Goal: Transaction & Acquisition: Purchase product/service

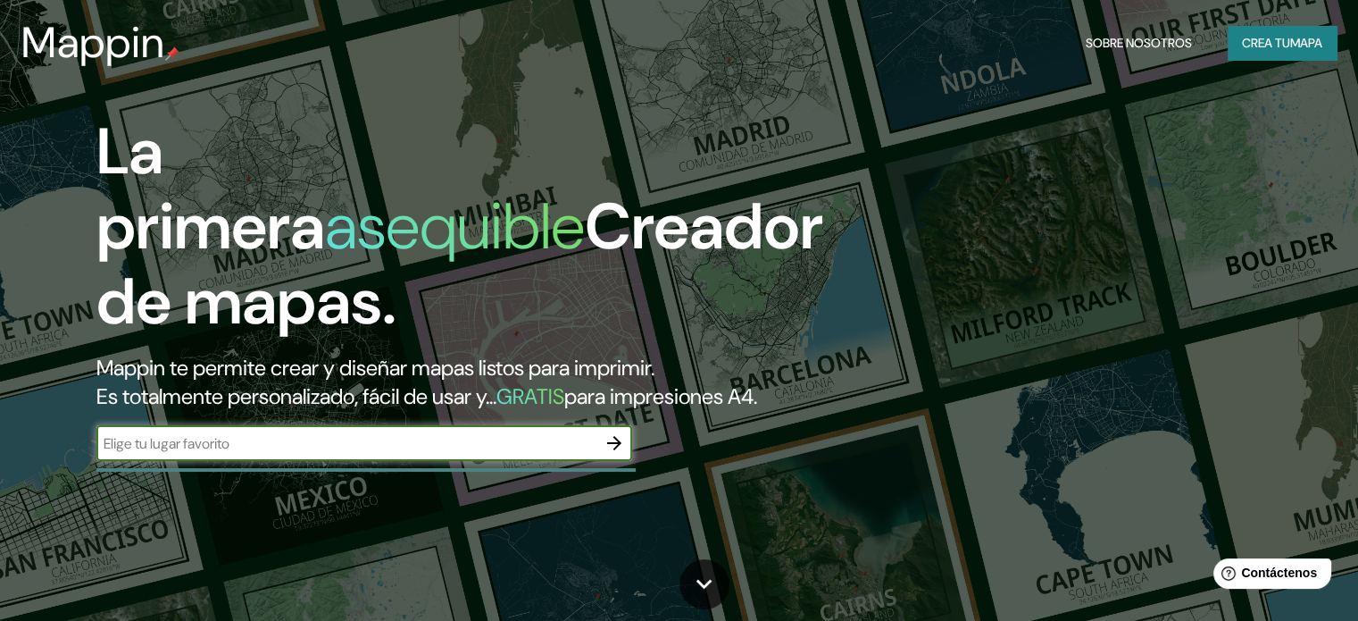
click at [207, 454] on input "text" at bounding box center [346, 443] width 500 height 21
type input "anahuac cancun"
click at [616, 450] on icon "button" at bounding box center [614, 443] width 14 height 14
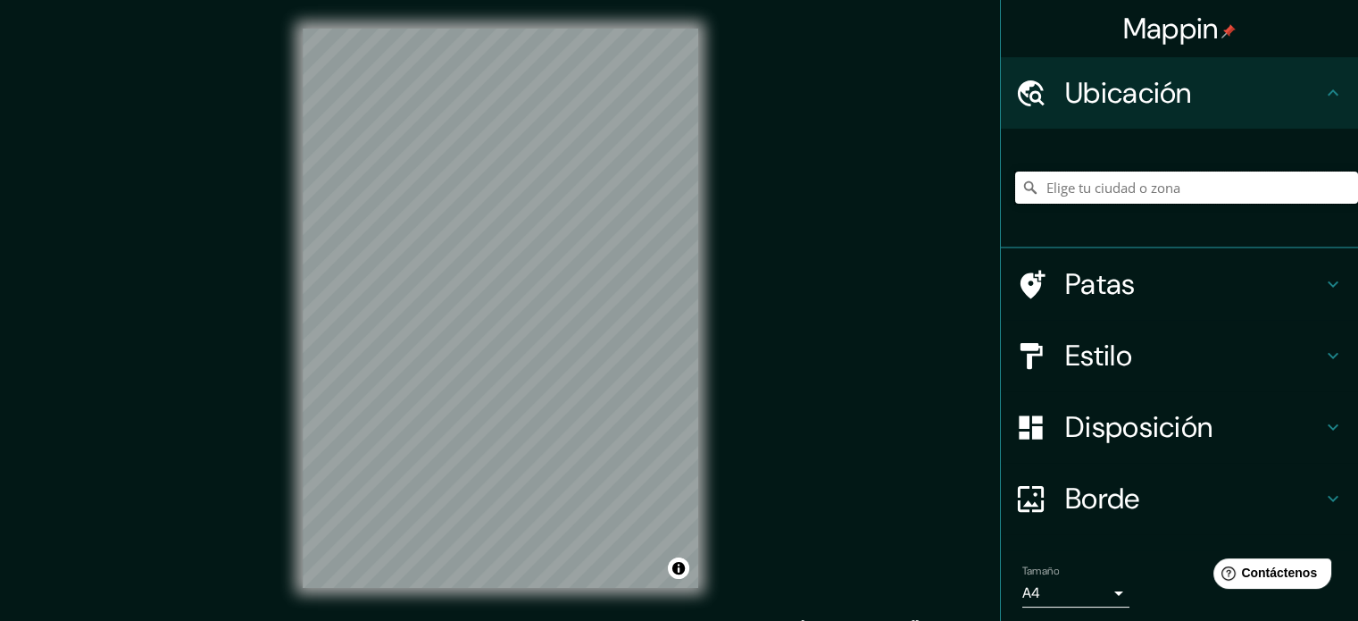
click at [1079, 186] on input "Elige tu ciudad o zona" at bounding box center [1186, 187] width 343 height 32
click at [1256, 178] on input "Cancún, [PERSON_NAME][GEOGRAPHIC_DATA], [GEOGRAPHIC_DATA]" at bounding box center [1186, 187] width 343 height 32
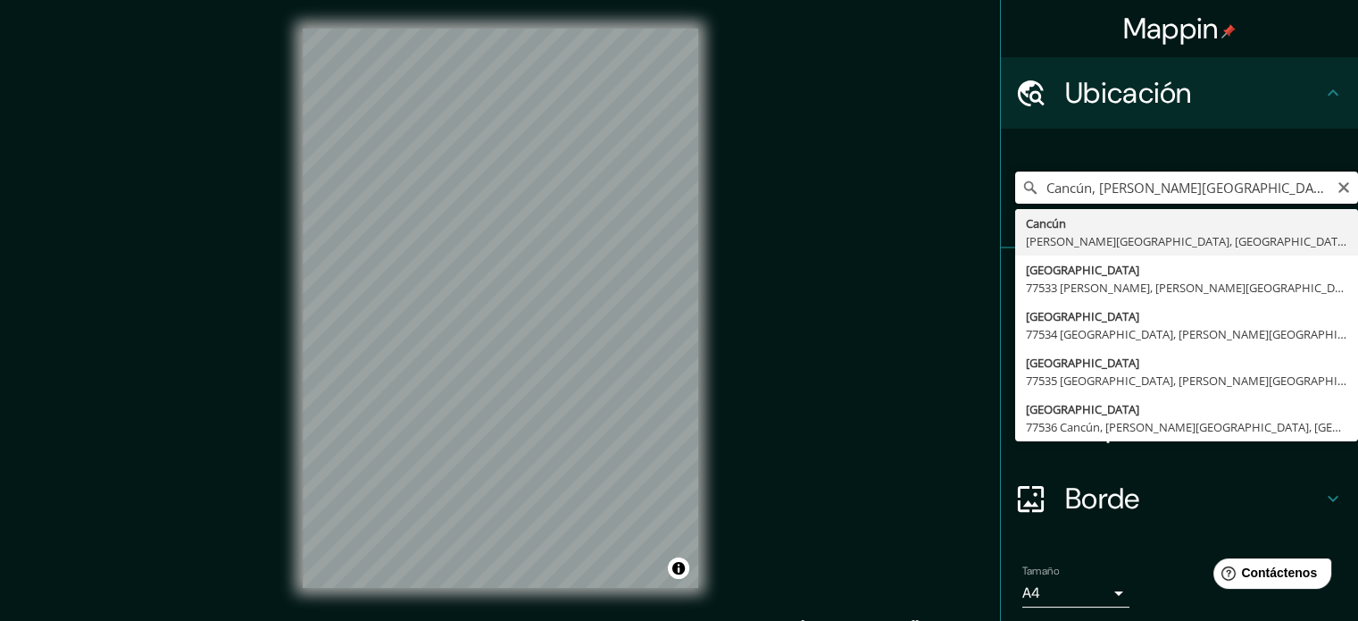
click at [1258, 192] on input "Cancún, [PERSON_NAME][GEOGRAPHIC_DATA], [GEOGRAPHIC_DATA] anahuac" at bounding box center [1186, 187] width 343 height 32
click at [1276, 189] on input "Cancún, [PERSON_NAME][GEOGRAPHIC_DATA], México Anahuac" at bounding box center [1186, 187] width 343 height 32
click at [1278, 190] on input "Cancún, [PERSON_NAME][GEOGRAPHIC_DATA], México Anahuac" at bounding box center [1186, 187] width 343 height 32
type input "Cancún, [PERSON_NAME][GEOGRAPHIC_DATA], [GEOGRAPHIC_DATA]"
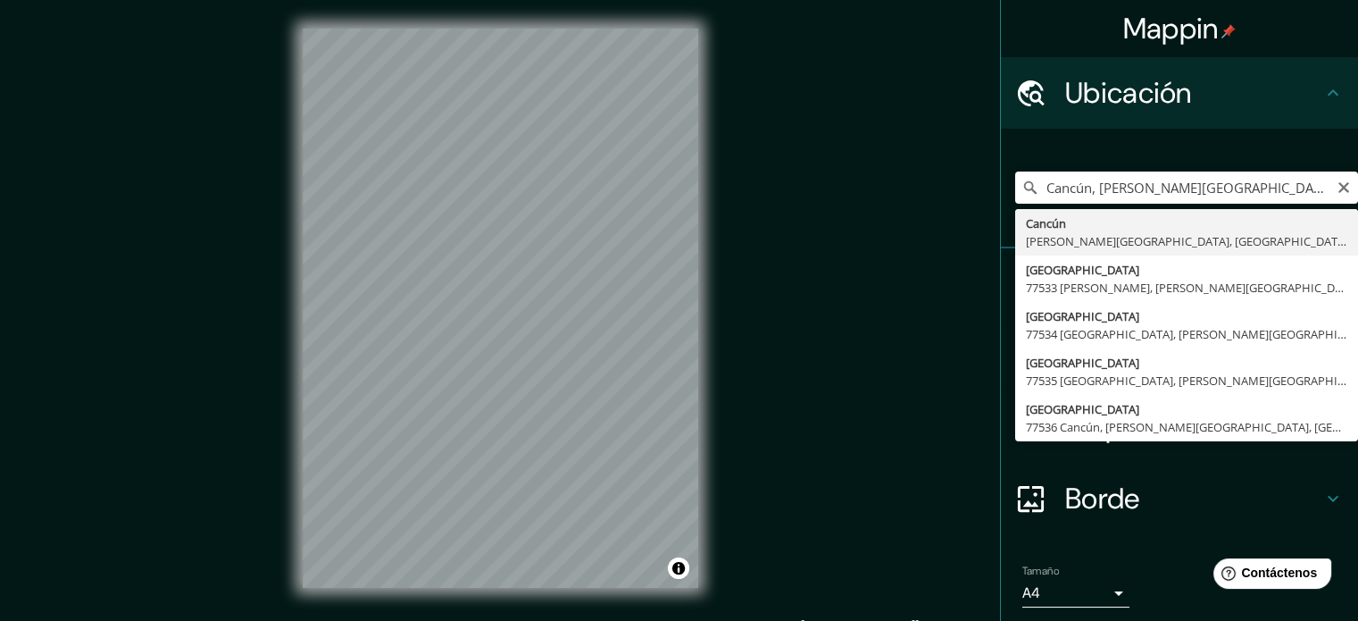
click at [848, 299] on div "Mappin Ubicación Cancún, [PERSON_NAME][GEOGRAPHIC_DATA], [GEOGRAPHIC_DATA] [GEO…" at bounding box center [679, 322] width 1358 height 645
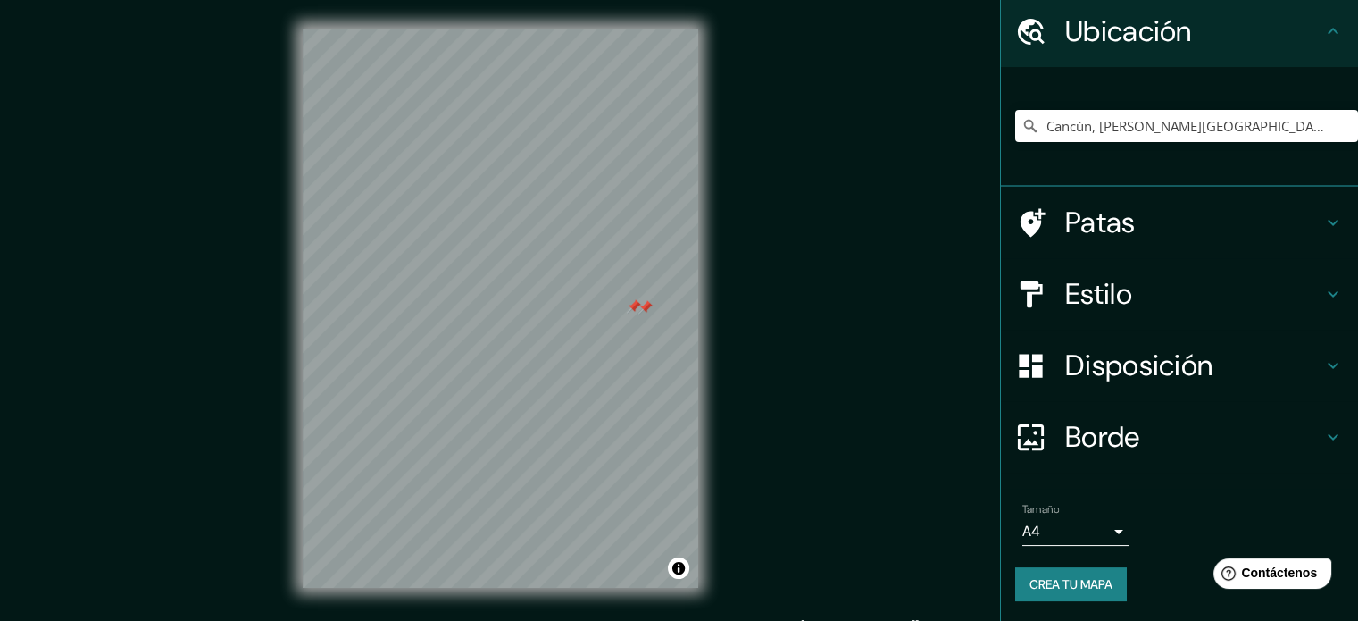
click at [1147, 209] on h4 "Patas" at bounding box center [1193, 223] width 257 height 36
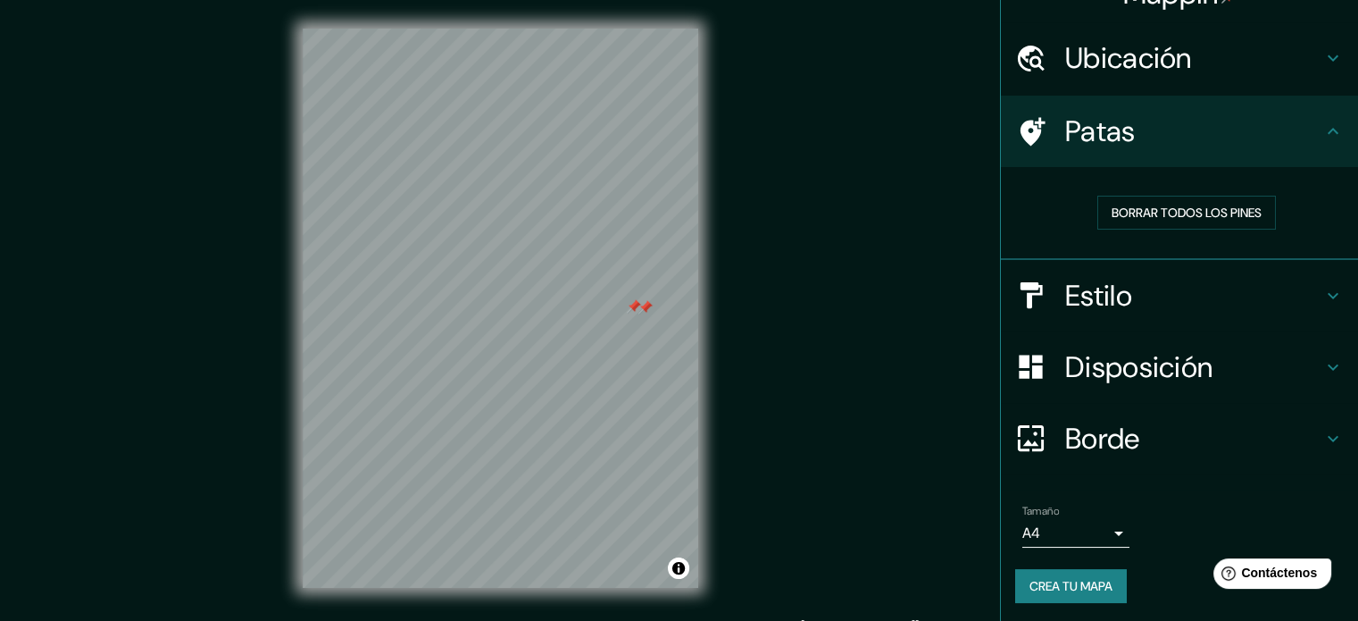
scroll to position [36, 0]
click at [1157, 216] on font "Borrar todos los pines" at bounding box center [1187, 212] width 150 height 16
click at [741, 620] on html "Mappin Ubicación Cancún, [PERSON_NAME][GEOGRAPHIC_DATA], [GEOGRAPHIC_DATA] [GEO…" at bounding box center [679, 310] width 1358 height 621
click at [413, 5] on div "© Mapbox © OpenStreetMap Improve this map" at bounding box center [500, 308] width 453 height 616
click at [436, 24] on div "© Mapbox © OpenStreetMap Improve this map" at bounding box center [500, 308] width 453 height 616
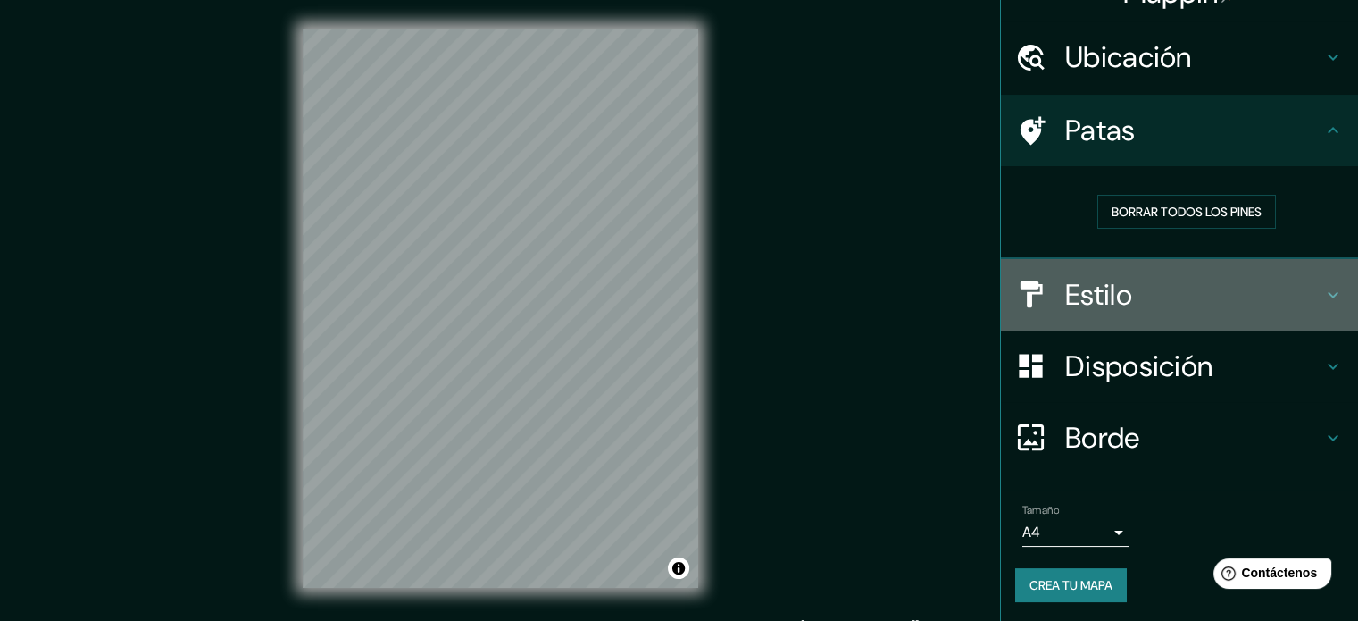
click at [1086, 297] on font "Estilo" at bounding box center [1098, 295] width 67 height 38
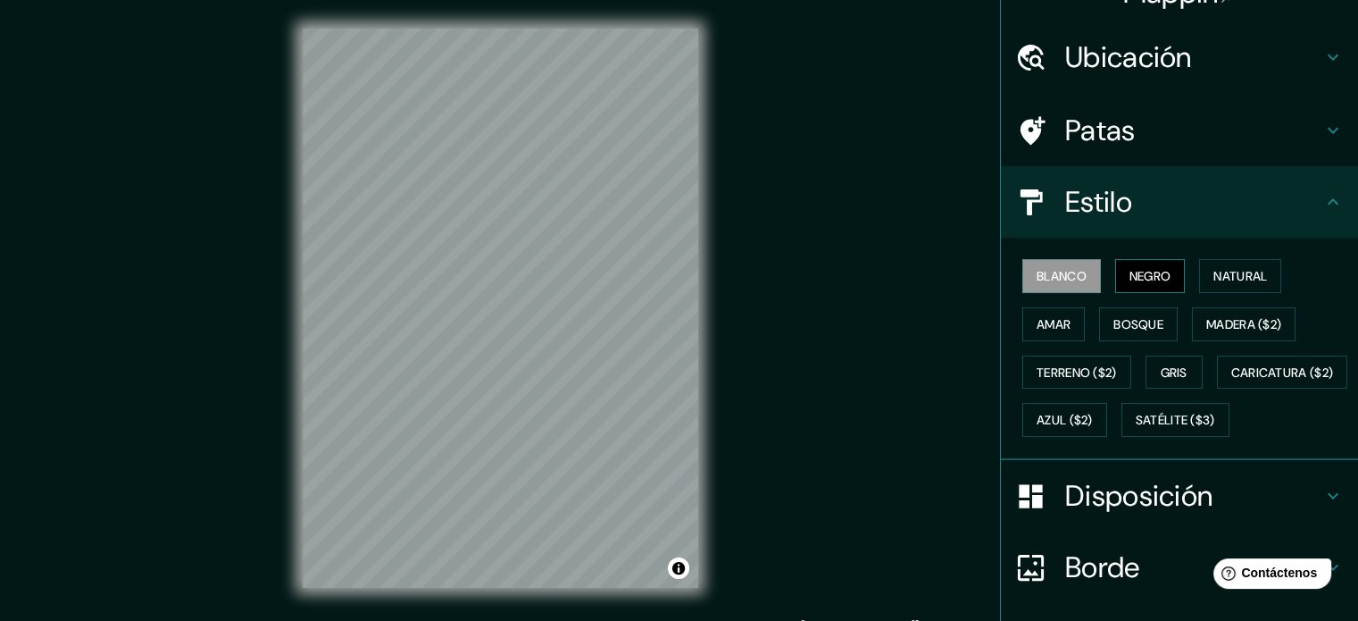
click at [1135, 280] on font "Negro" at bounding box center [1151, 276] width 42 height 16
click at [251, 620] on html "Mappin Ubicación Cancún, [PERSON_NAME][GEOGRAPHIC_DATA], [GEOGRAPHIC_DATA] [GEO…" at bounding box center [679, 310] width 1358 height 621
click at [582, 0] on html "Mappin Ubicación Cancún, [PERSON_NAME][GEOGRAPHIC_DATA], [GEOGRAPHIC_DATA] [GEO…" at bounding box center [679, 310] width 1358 height 621
click at [1067, 271] on font "Blanco" at bounding box center [1062, 276] width 50 height 16
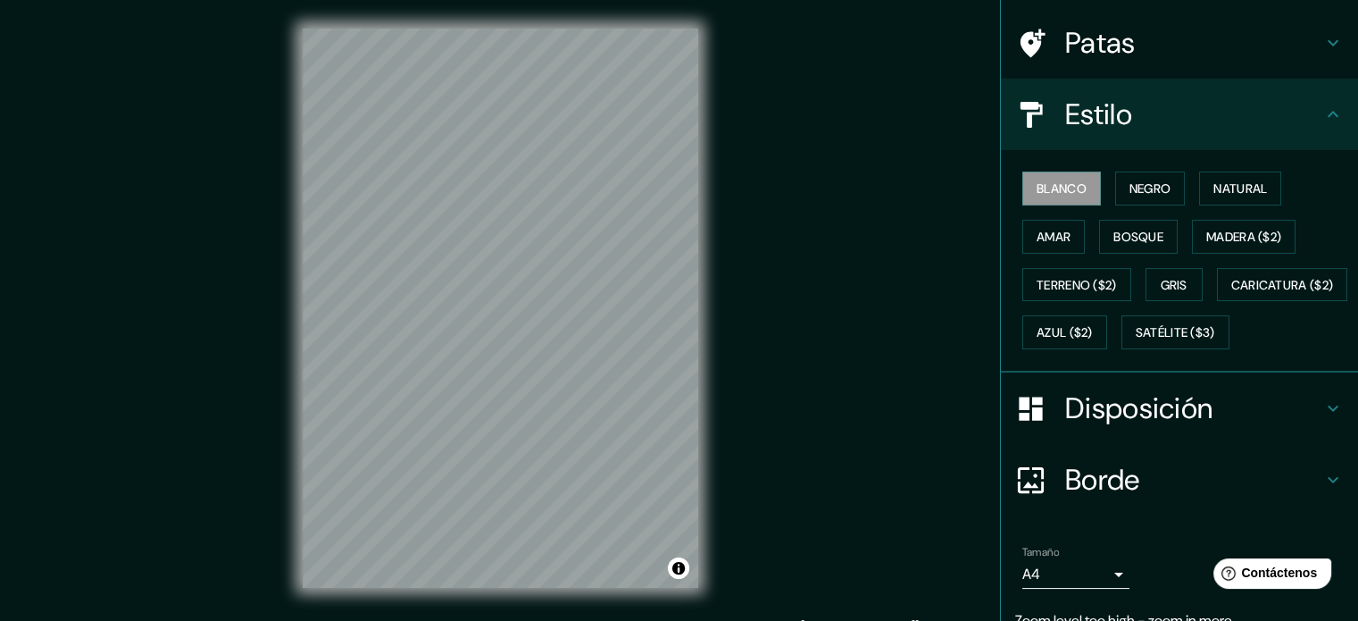
scroll to position [246, 0]
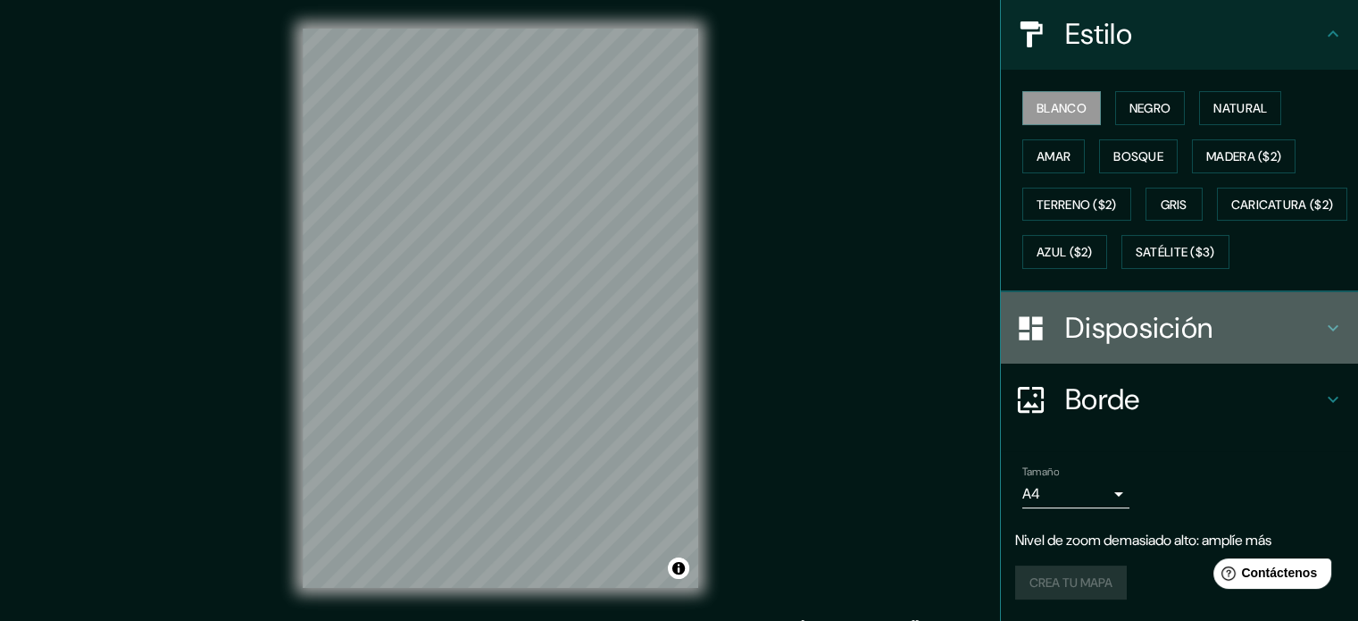
click at [1116, 330] on font "Disposición" at bounding box center [1138, 328] width 147 height 38
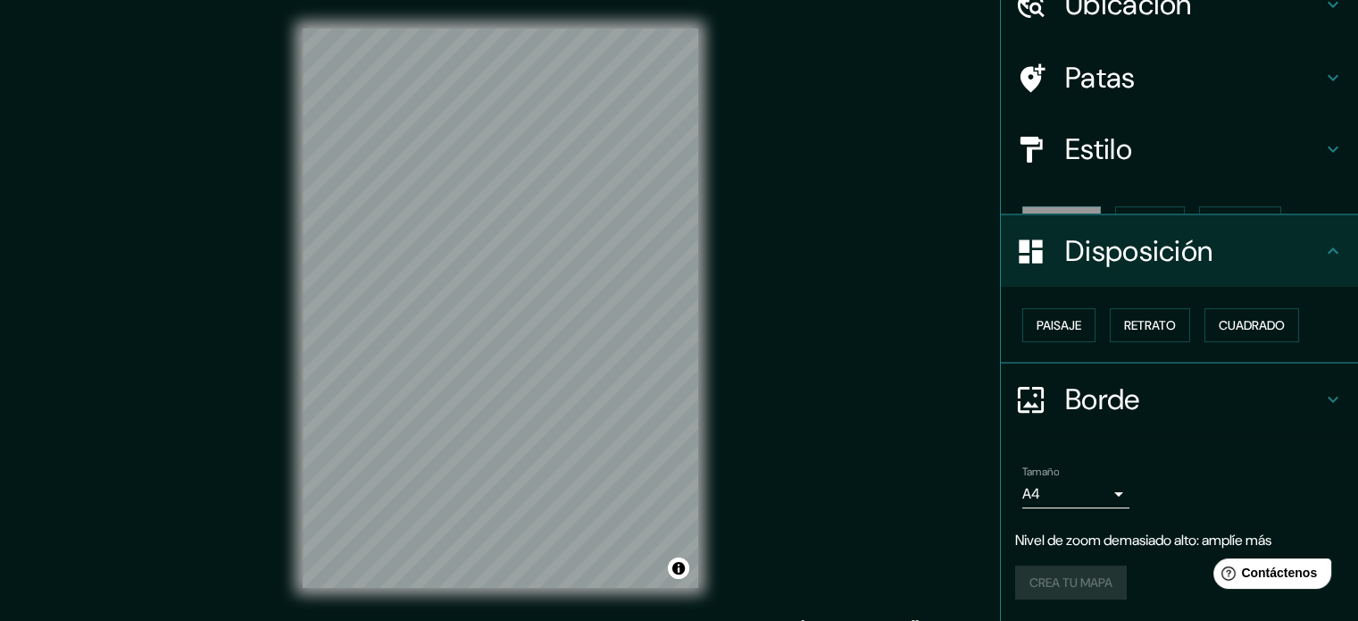
scroll to position [57, 0]
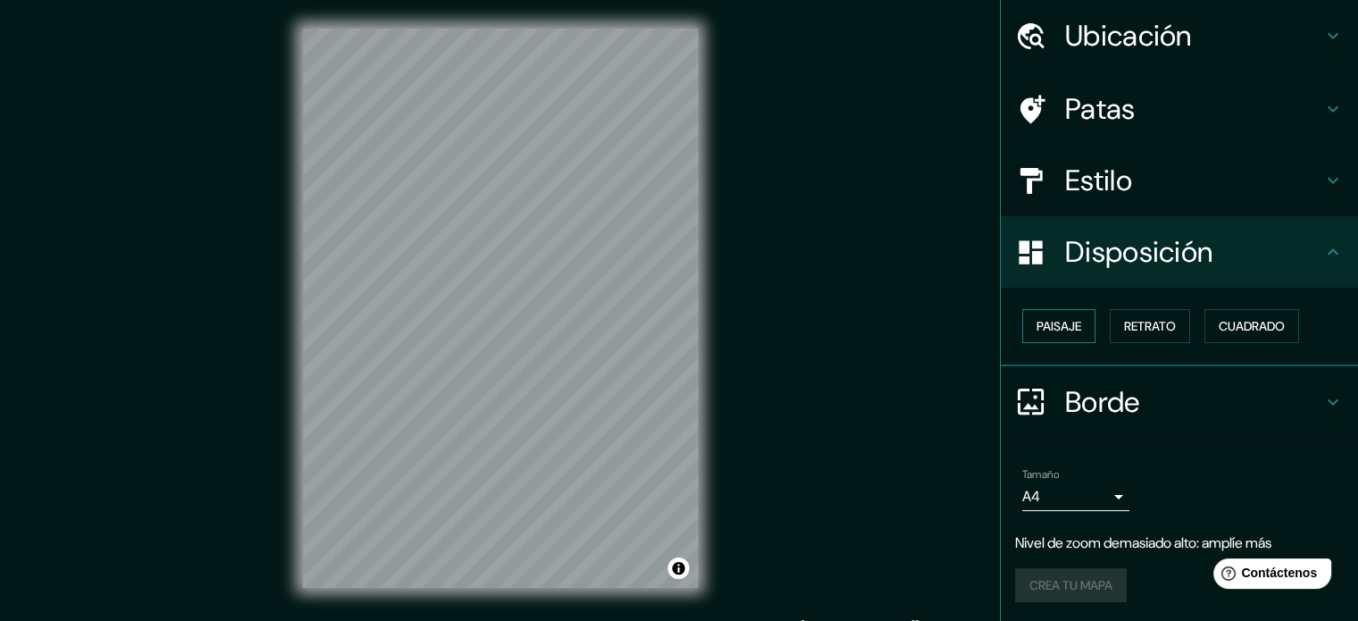
click at [1037, 331] on font "Paisaje" at bounding box center [1059, 326] width 45 height 16
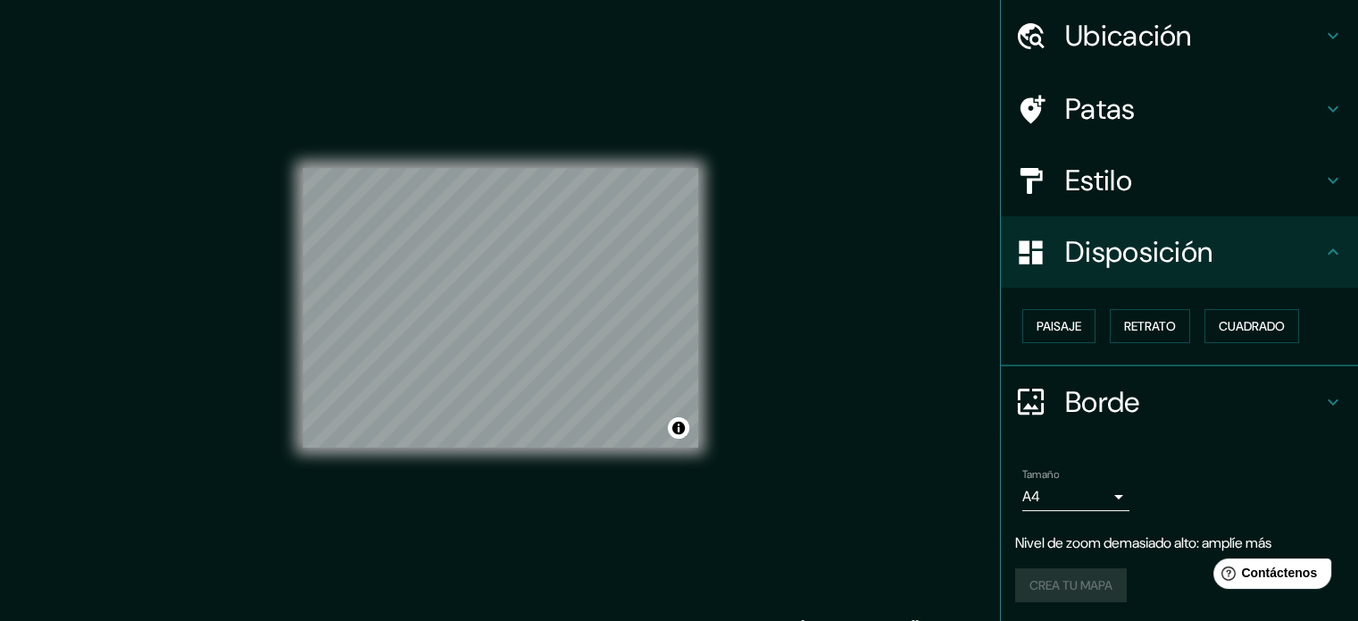
click at [470, 531] on div "© Mapbox © OpenStreetMap Improve this map" at bounding box center [501, 308] width 396 height 559
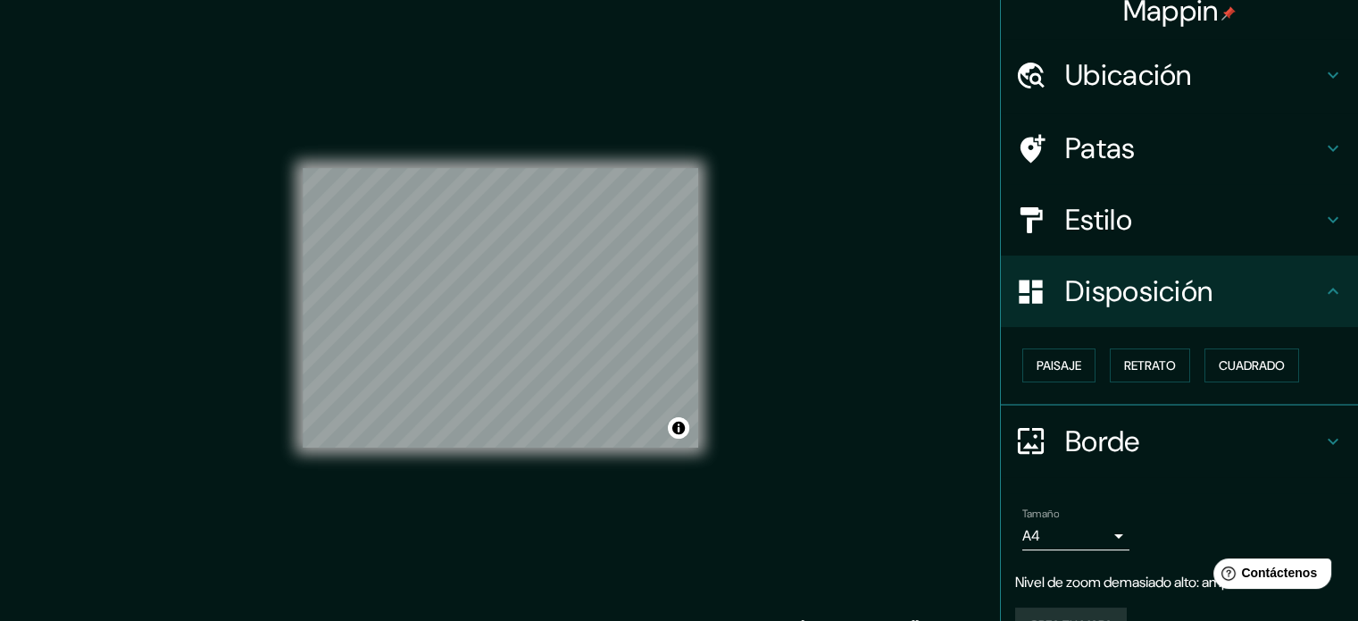
scroll to position [0, 0]
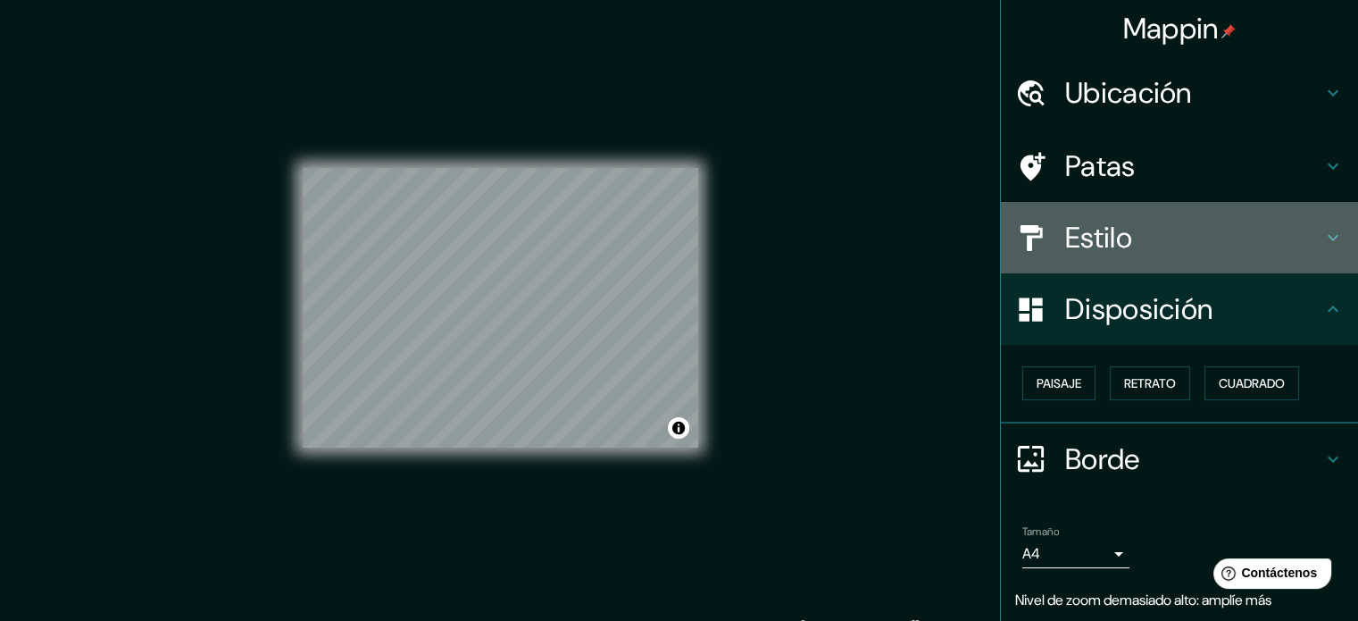
click at [1091, 249] on font "Estilo" at bounding box center [1098, 238] width 67 height 38
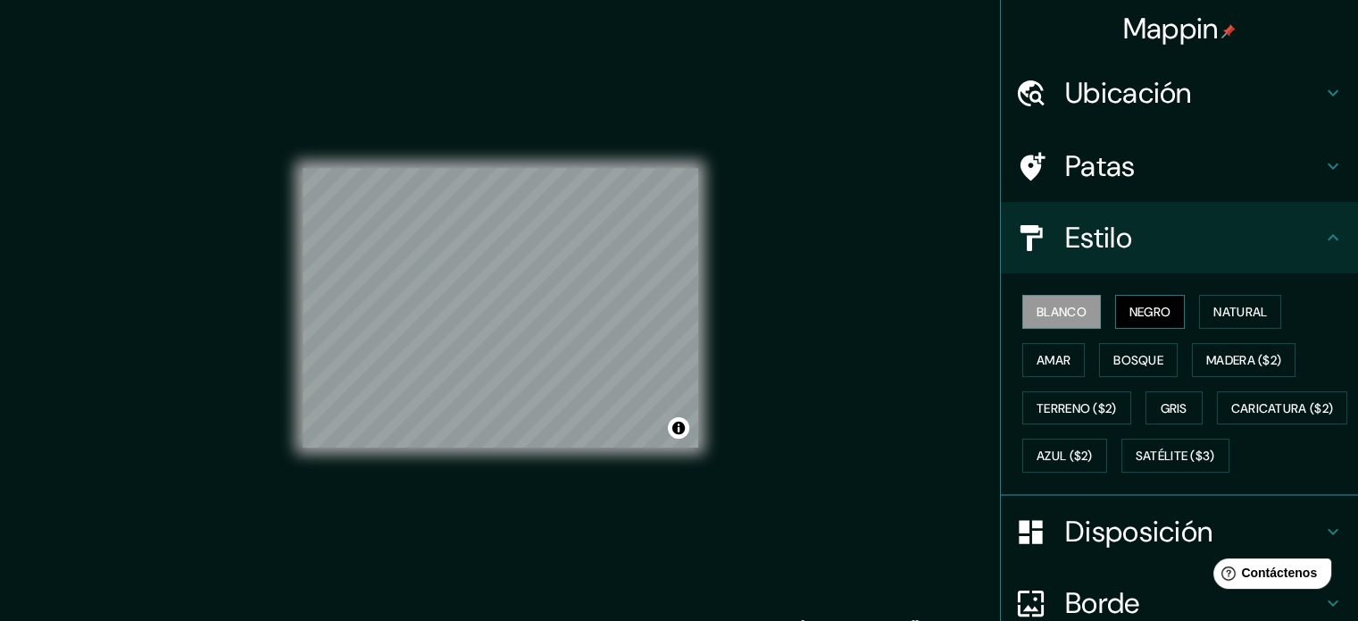
click at [1130, 304] on font "Negro" at bounding box center [1151, 312] width 42 height 16
click at [1217, 307] on font "Natural" at bounding box center [1241, 312] width 54 height 16
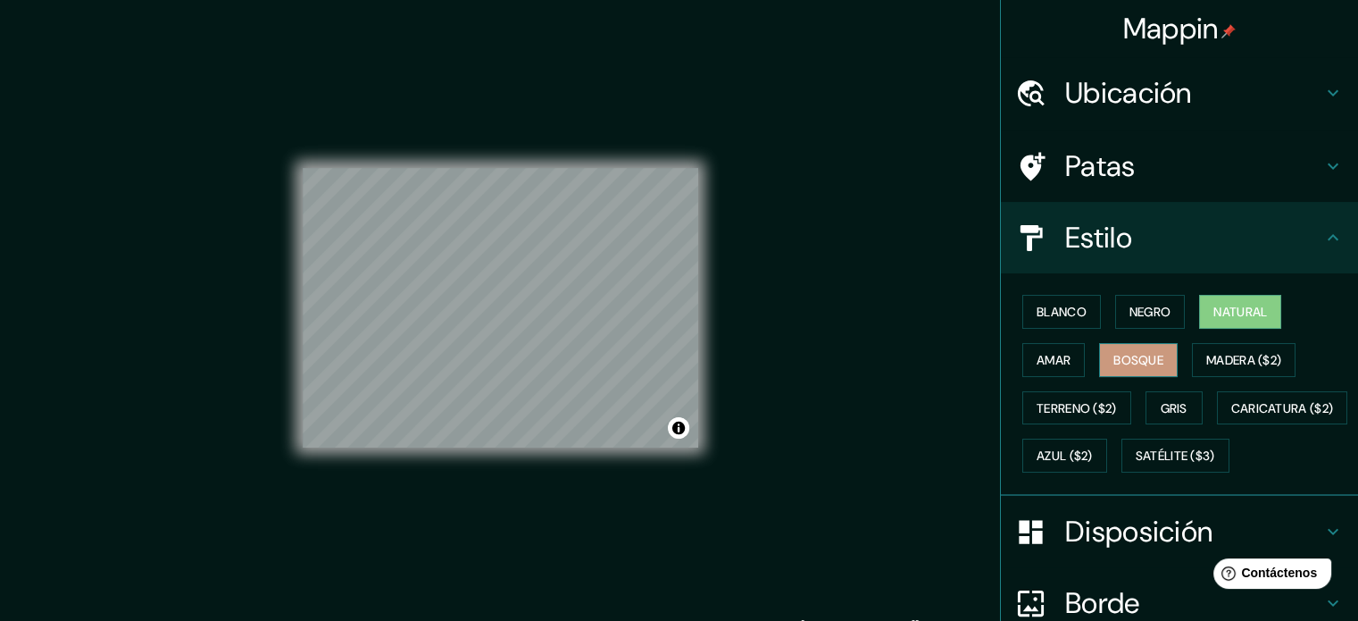
click at [1120, 352] on font "Bosque" at bounding box center [1139, 360] width 50 height 16
click at [1037, 363] on font "Amar" at bounding box center [1054, 360] width 34 height 16
click at [1125, 366] on font "Bosque" at bounding box center [1139, 360] width 50 height 16
click at [818, 365] on div "Mappin Ubicación Cancún, [PERSON_NAME][GEOGRAPHIC_DATA], [GEOGRAPHIC_DATA] [GEO…" at bounding box center [679, 322] width 1358 height 645
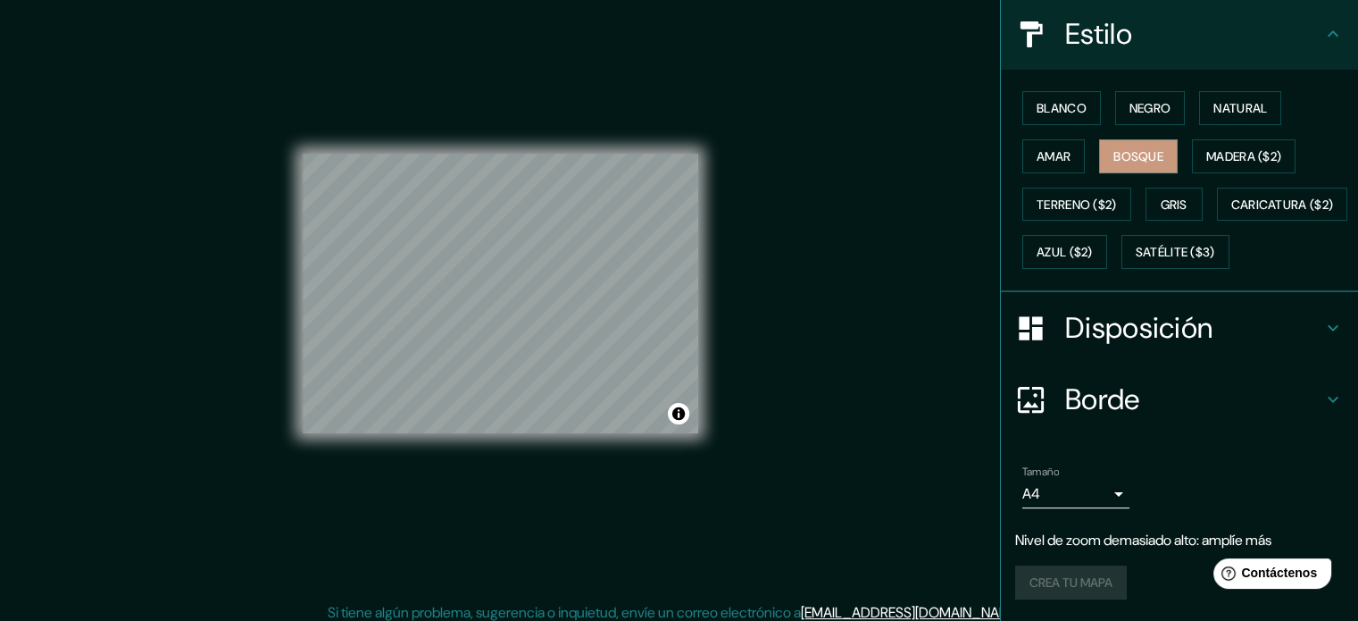
scroll to position [23, 0]
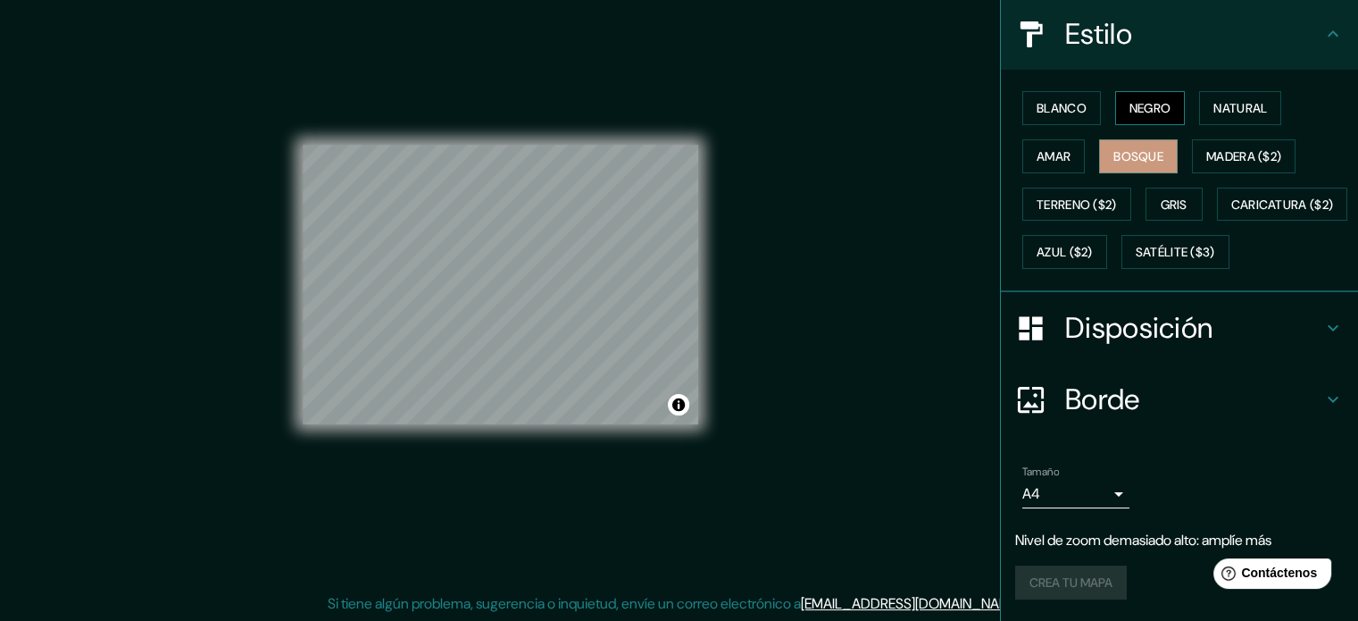
click at [1115, 91] on button "Negro" at bounding box center [1150, 108] width 71 height 34
click at [1037, 100] on font "Blanco" at bounding box center [1062, 108] width 50 height 16
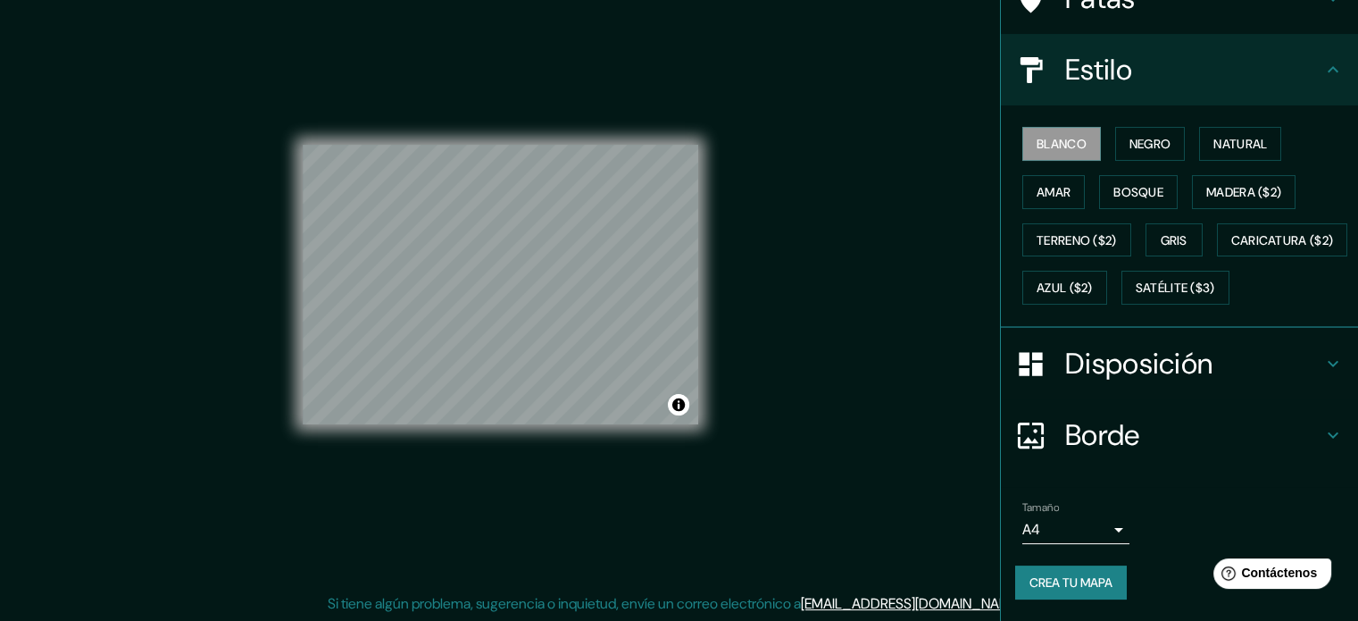
scroll to position [211, 0]
click at [551, 74] on div "© Mapbox © OpenStreetMap Improve this map" at bounding box center [501, 284] width 396 height 559
click at [494, 458] on div "© Mapbox © OpenStreetMap Improve this map" at bounding box center [501, 284] width 396 height 559
drag, startPoint x: 681, startPoint y: 405, endPoint x: 923, endPoint y: 318, distance: 256.2
click at [923, 318] on div "Mappin Ubicación Cancún, [PERSON_NAME][GEOGRAPHIC_DATA], [GEOGRAPHIC_DATA] [GEO…" at bounding box center [679, 299] width 1358 height 645
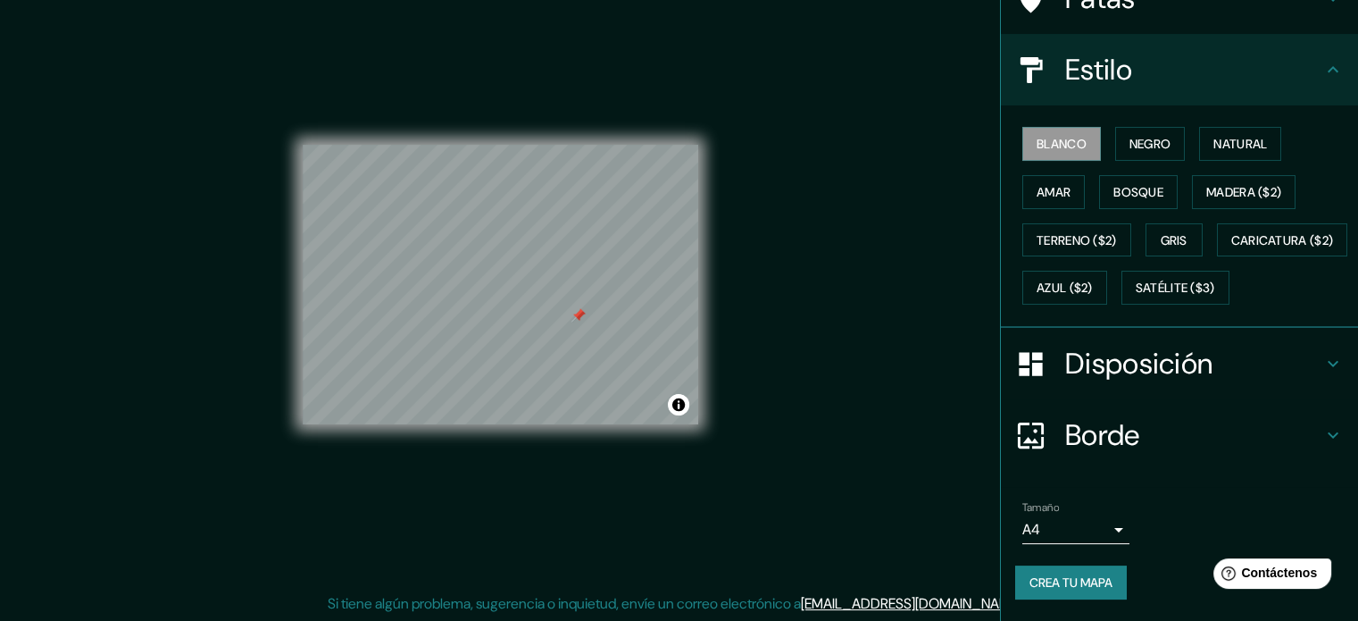
click at [1084, 437] on font "Borde" at bounding box center [1102, 435] width 75 height 38
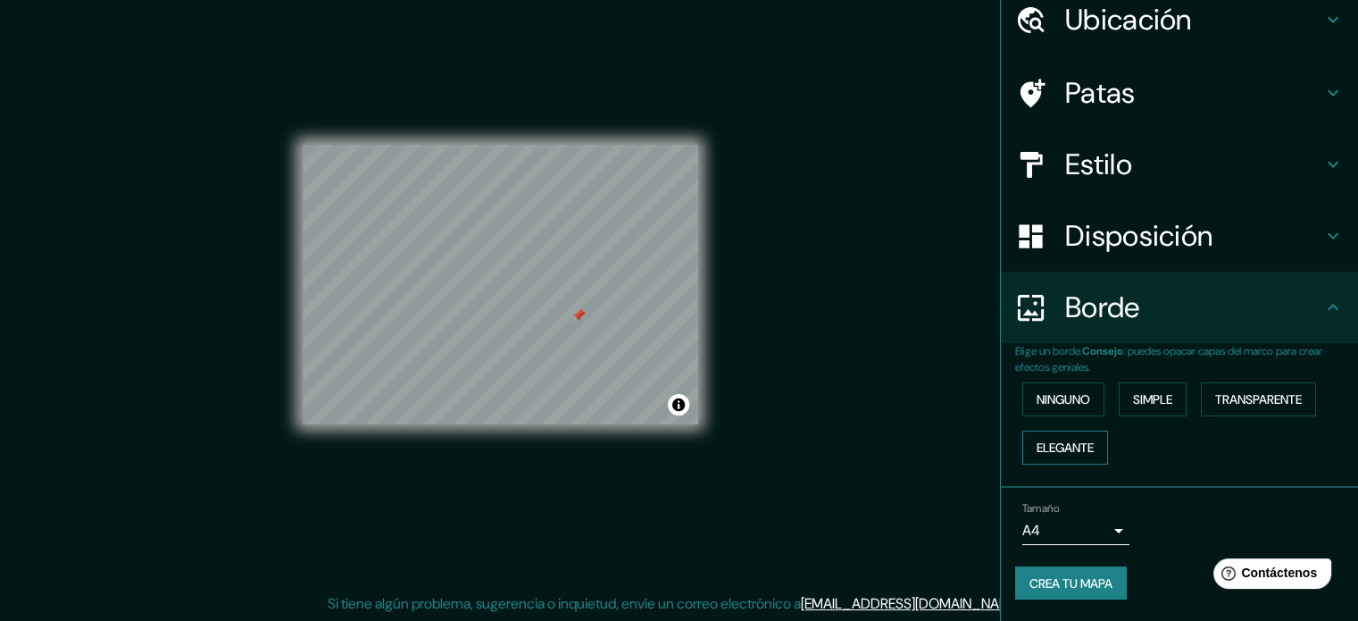
scroll to position [71, 0]
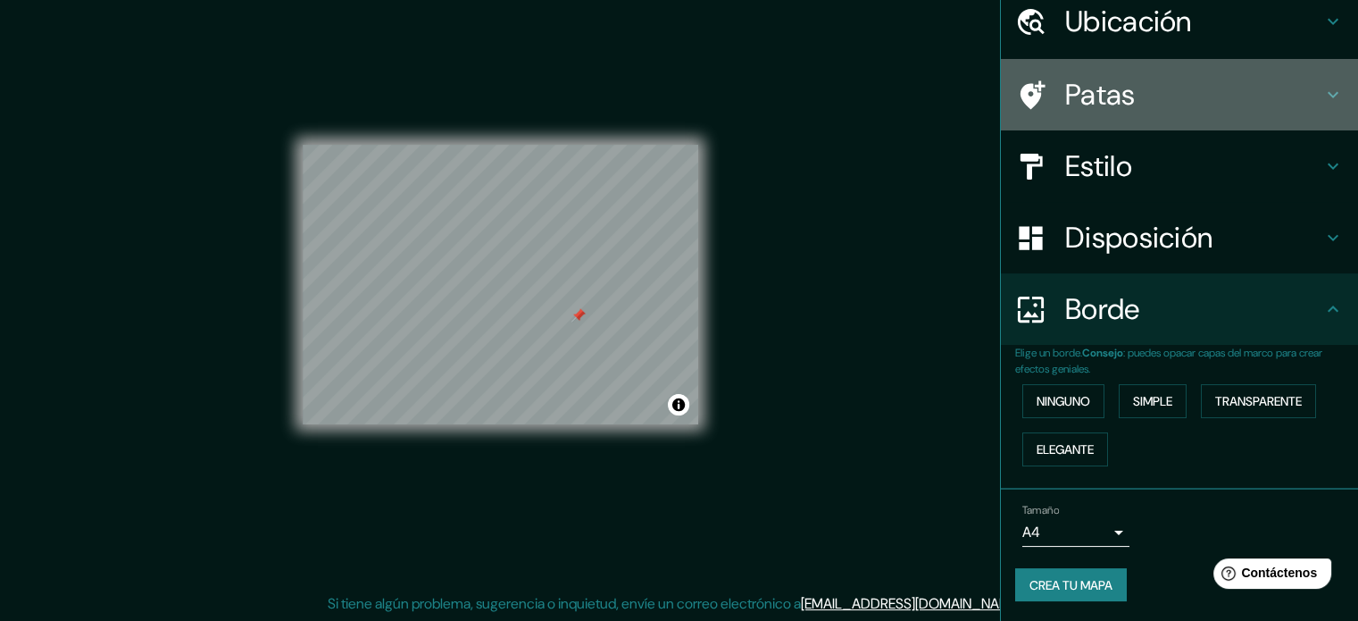
click at [1085, 113] on div "Patas" at bounding box center [1179, 94] width 357 height 71
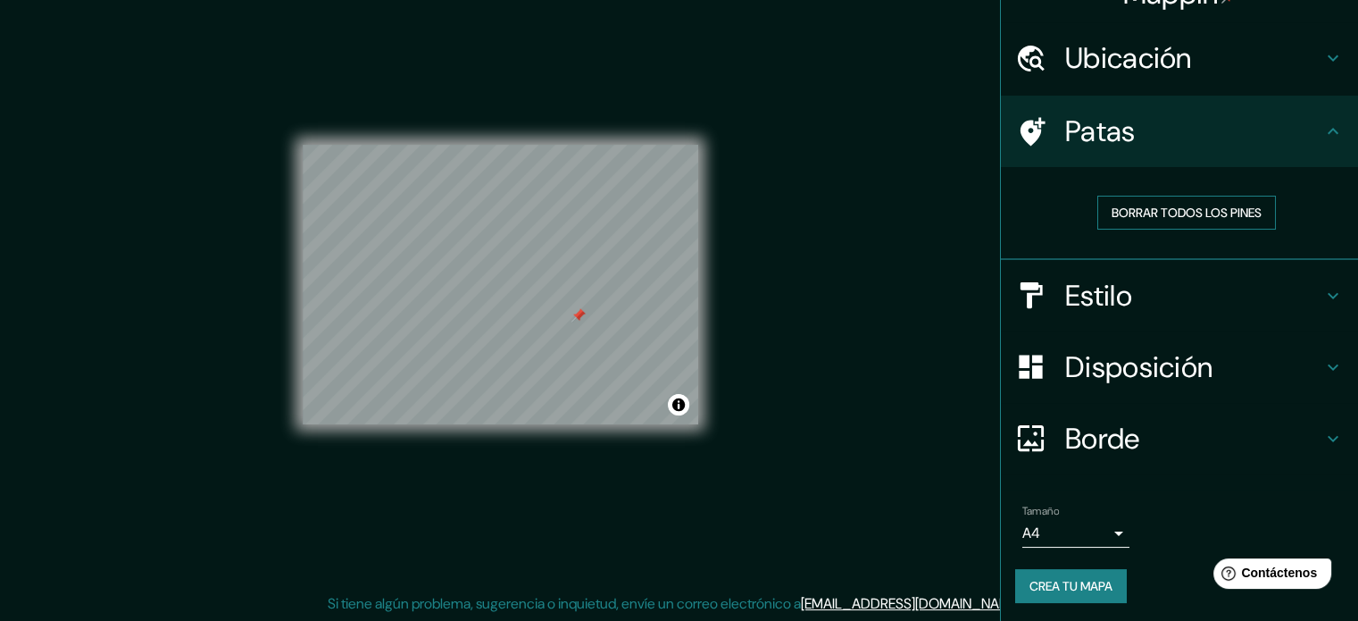
scroll to position [36, 0]
click at [1179, 210] on font "Borrar todos los pines" at bounding box center [1187, 212] width 150 height 16
click at [489, 439] on div "© Mapbox © OpenStreetMap Improve this map" at bounding box center [501, 284] width 396 height 559
drag, startPoint x: 932, startPoint y: 494, endPoint x: 948, endPoint y: 479, distance: 21.5
click at [932, 492] on div "Mappin Ubicación Cancún, [PERSON_NAME][GEOGRAPHIC_DATA], [GEOGRAPHIC_DATA] [GEO…" at bounding box center [679, 299] width 1358 height 645
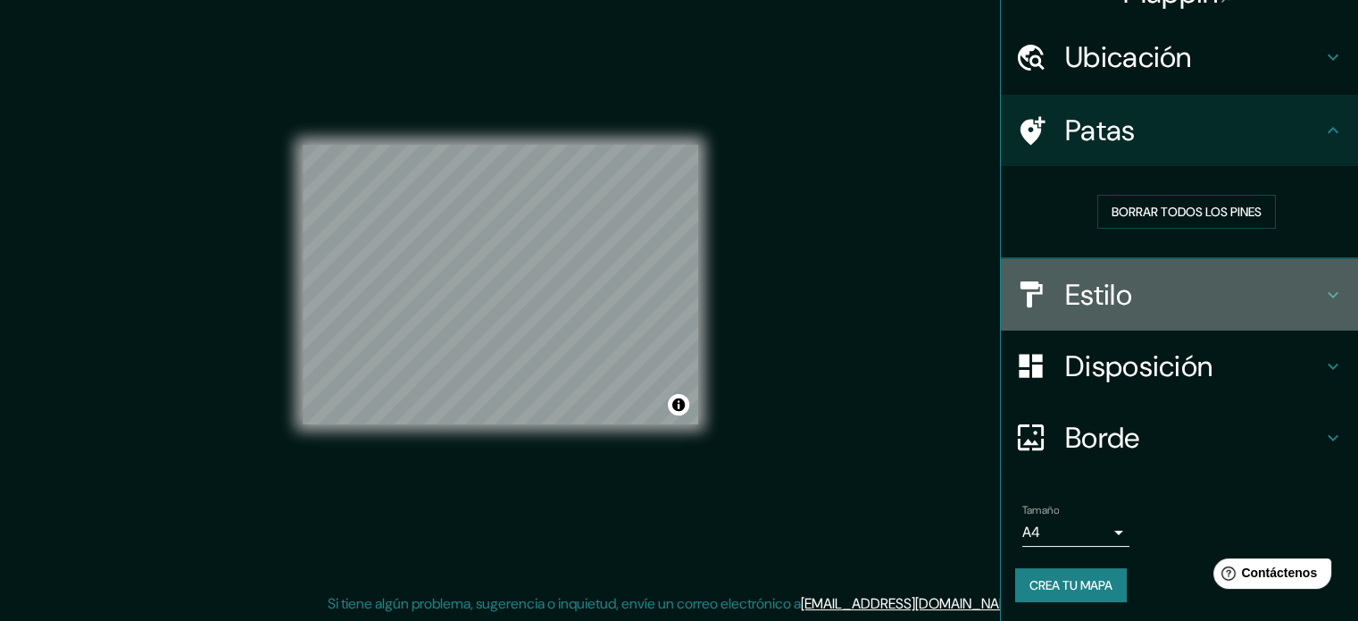
click at [1140, 303] on h4 "Estilo" at bounding box center [1193, 295] width 257 height 36
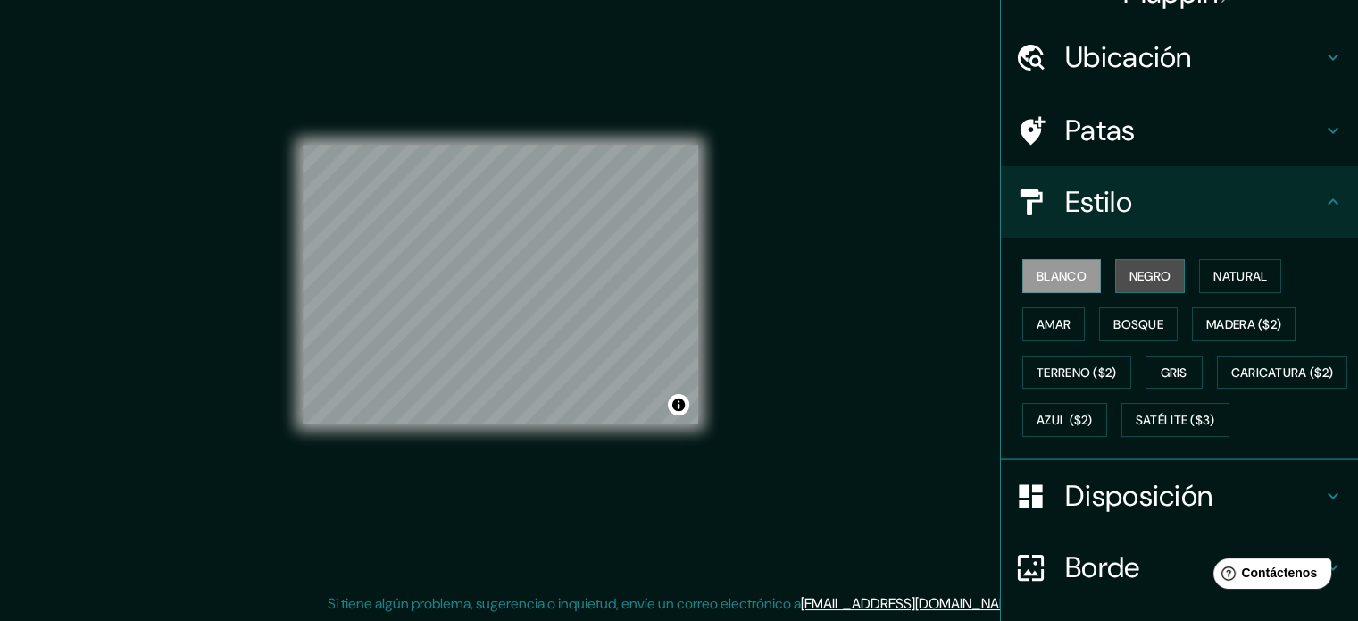
click at [1130, 285] on font "Negro" at bounding box center [1151, 275] width 42 height 23
click at [1047, 322] on font "Amar" at bounding box center [1054, 324] width 34 height 16
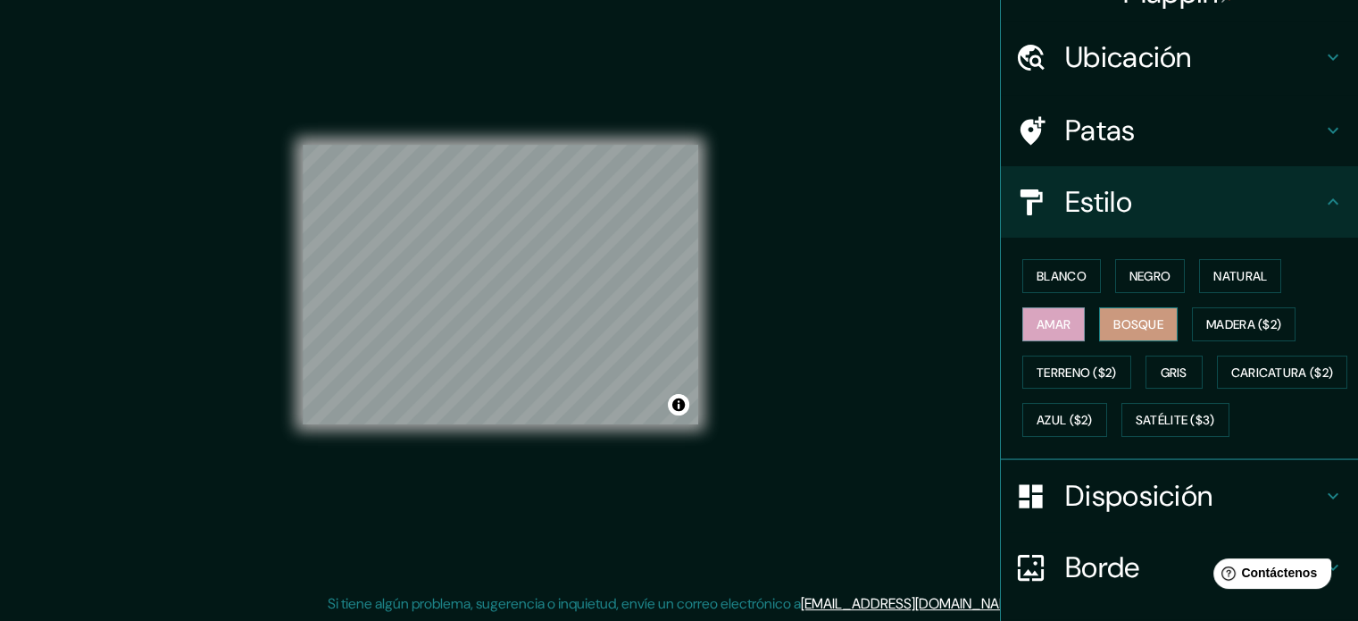
click at [1114, 321] on font "Bosque" at bounding box center [1139, 324] width 50 height 16
click at [1130, 280] on font "Negro" at bounding box center [1151, 276] width 42 height 16
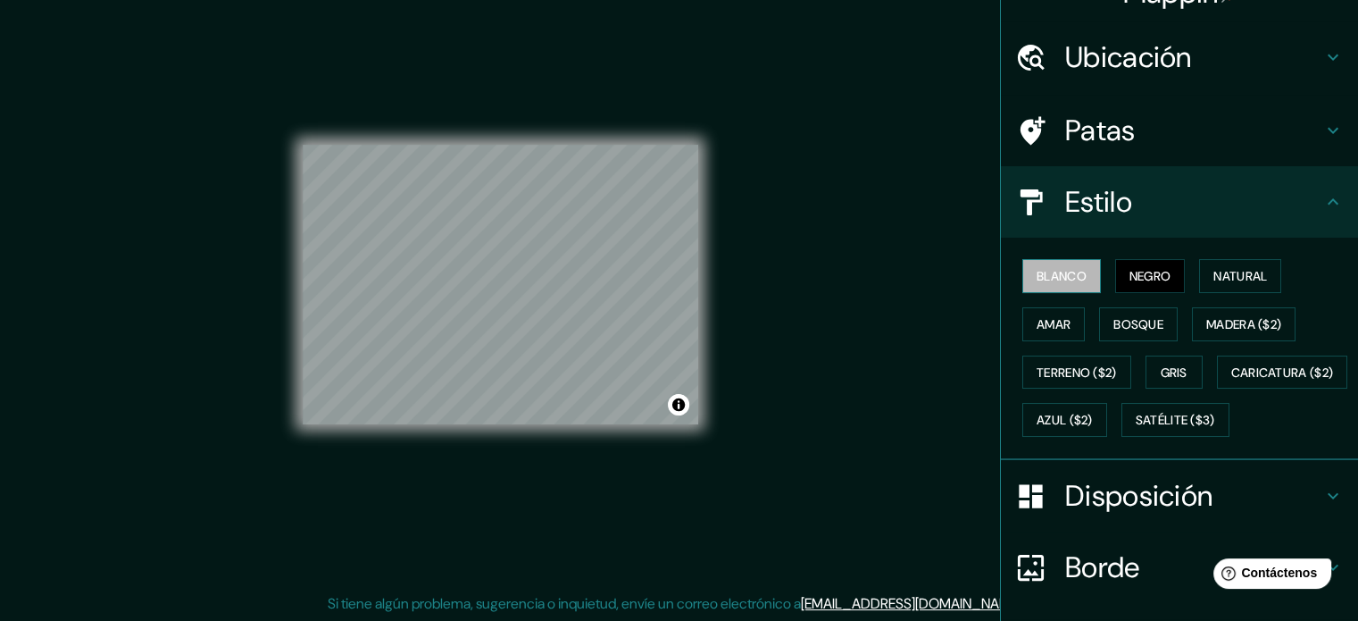
click at [1055, 277] on font "Blanco" at bounding box center [1062, 276] width 50 height 16
click at [1043, 313] on font "Amar" at bounding box center [1054, 324] width 34 height 23
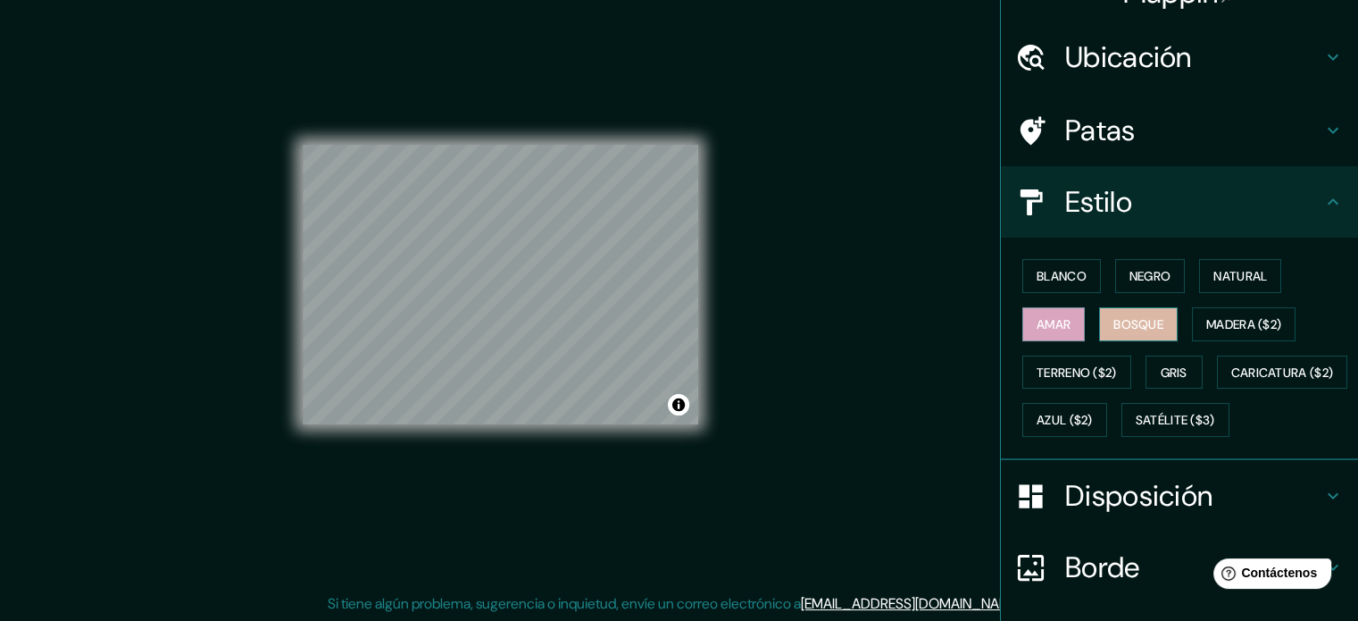
click at [1114, 325] on font "Bosque" at bounding box center [1139, 324] width 50 height 16
click at [1054, 324] on font "Amar" at bounding box center [1054, 324] width 34 height 16
